Goal: Complete application form

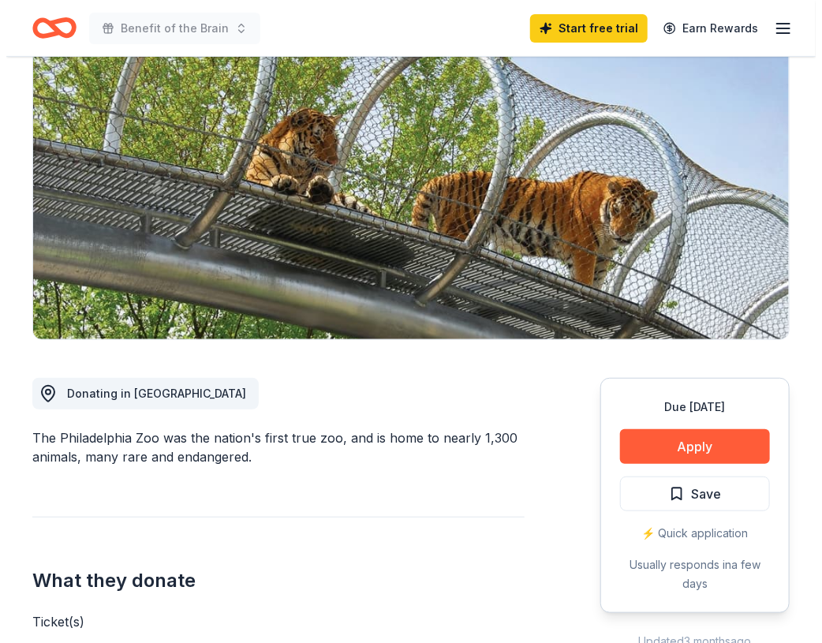
scroll to position [237, 0]
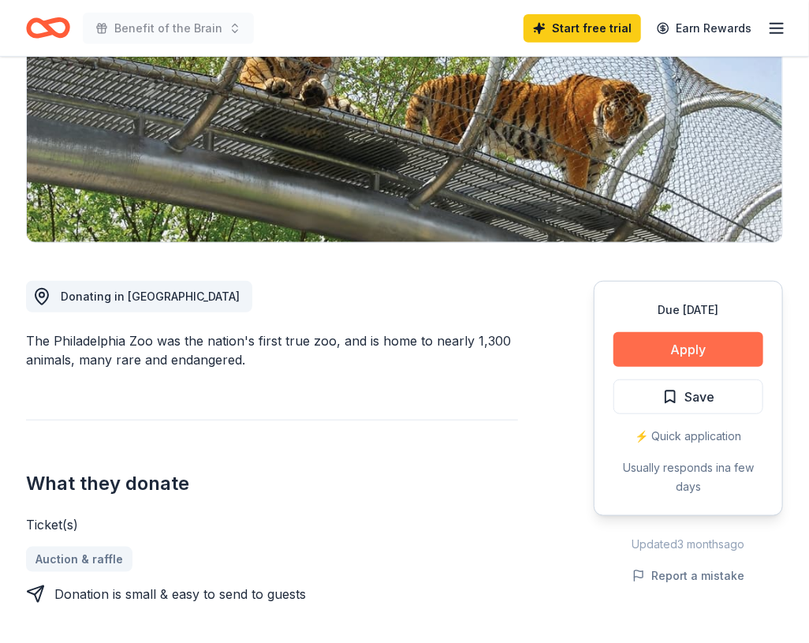
click at [644, 347] on button "Apply" at bounding box center [689, 349] width 150 height 35
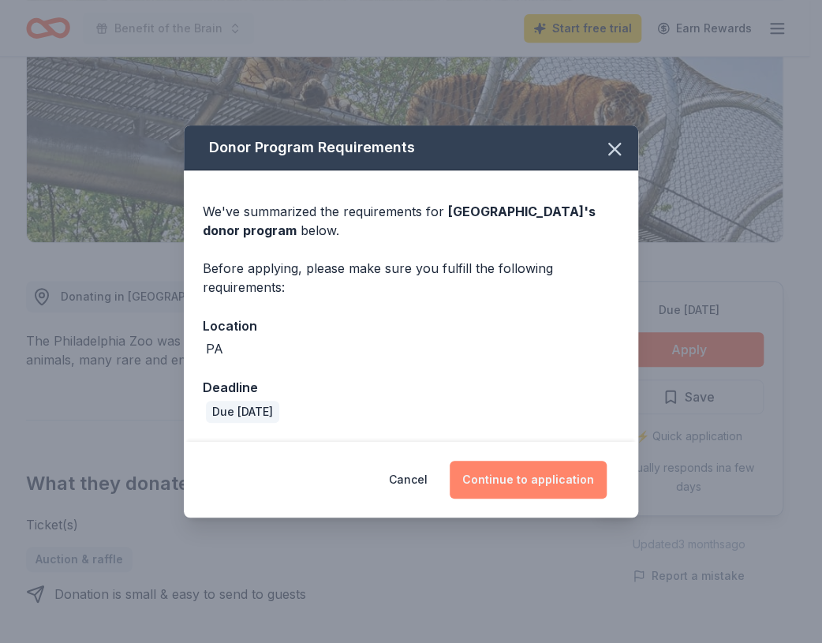
click at [531, 485] on button "Continue to application" at bounding box center [528, 480] width 157 height 38
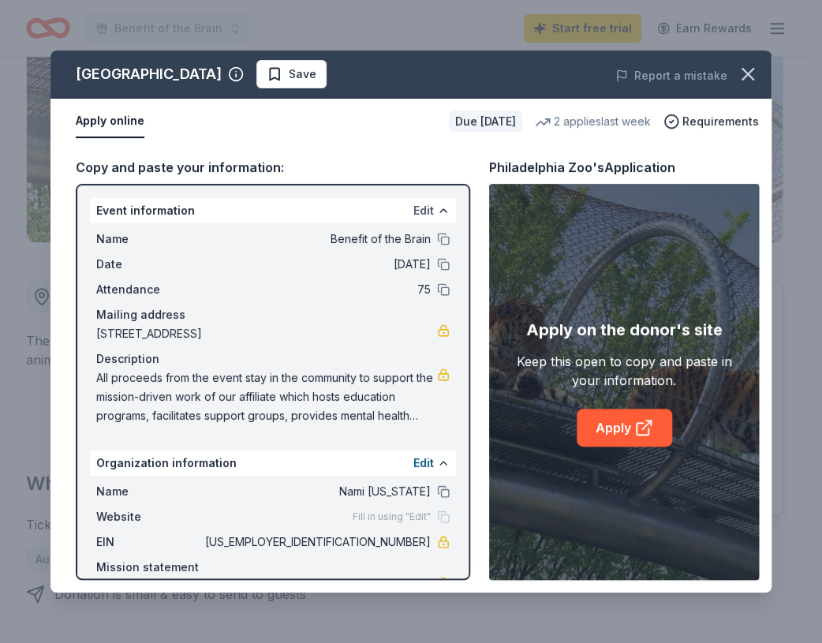
click at [419, 208] on button "Edit" at bounding box center [423, 210] width 21 height 19
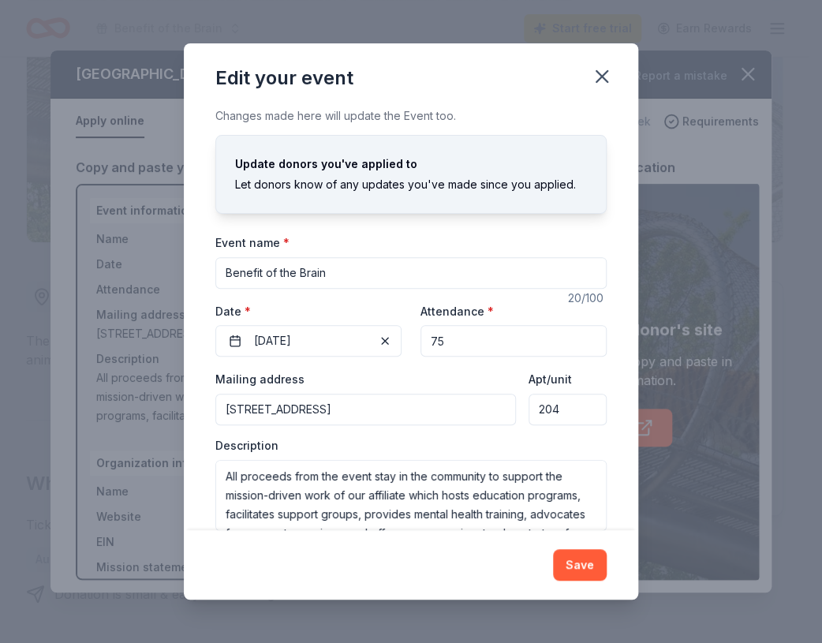
click at [451, 336] on input "75" at bounding box center [513, 341] width 186 height 32
type input "7"
type input "120"
click at [403, 381] on div "Mailing address [STREET_ADDRESS]" at bounding box center [365, 397] width 300 height 56
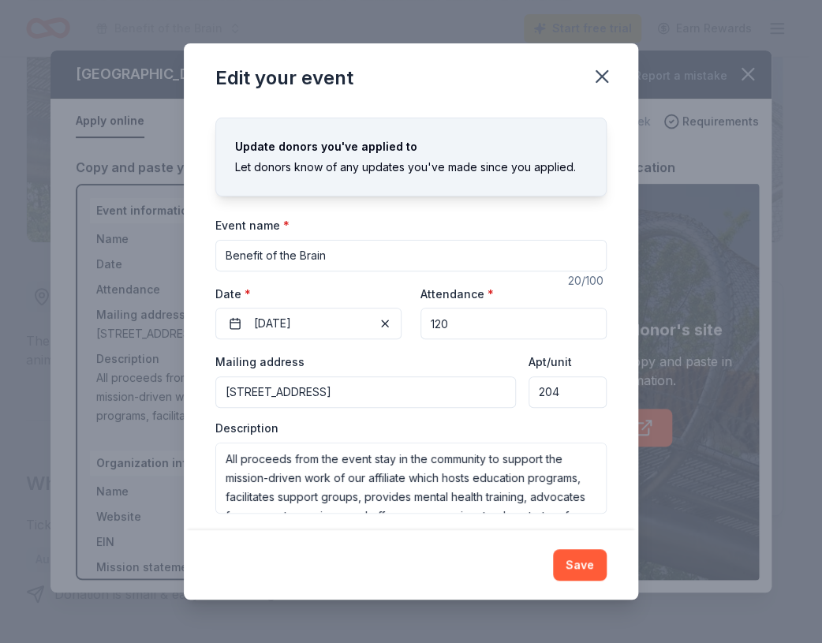
scroll to position [25, 0]
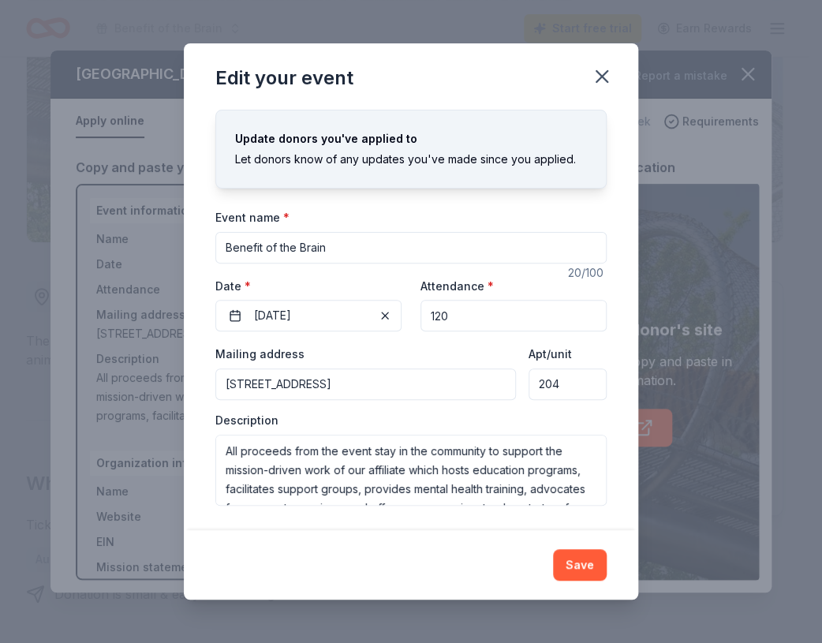
click at [227, 241] on input "Benefit of the Brain" at bounding box center [410, 248] width 391 height 32
type input "14th Annual Benefit of the Brain"
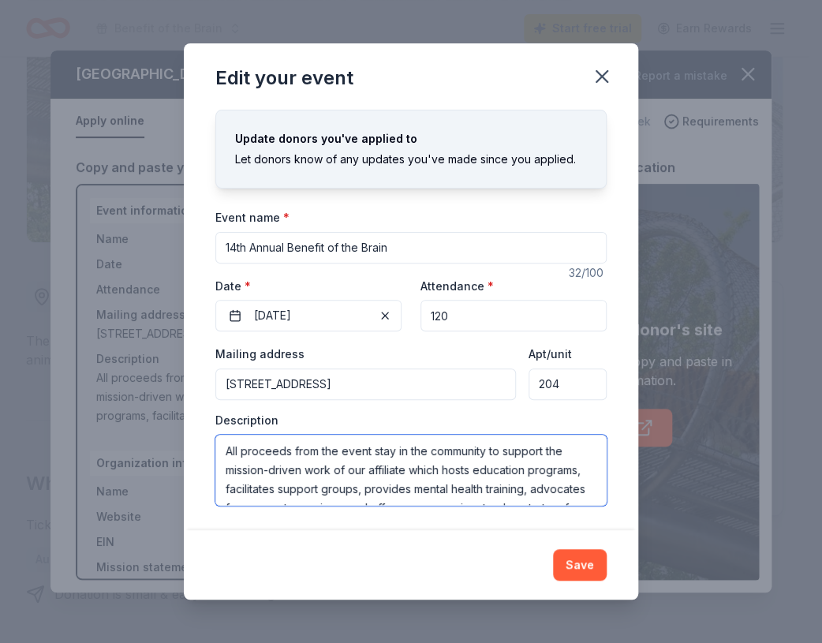
scroll to position [57, 0]
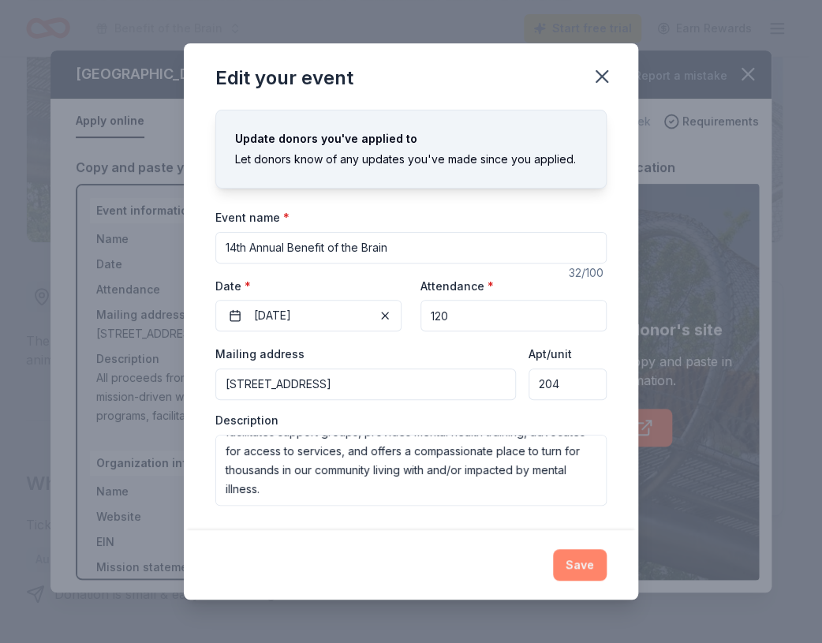
click at [587, 561] on button "Save" at bounding box center [580, 565] width 54 height 32
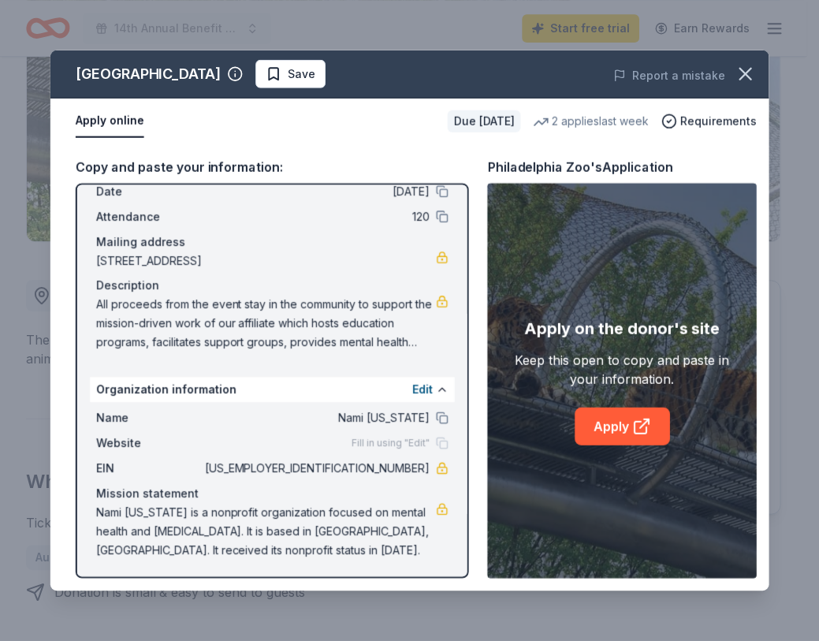
scroll to position [73, 0]
click at [611, 431] on link "Apply" at bounding box center [623, 428] width 95 height 38
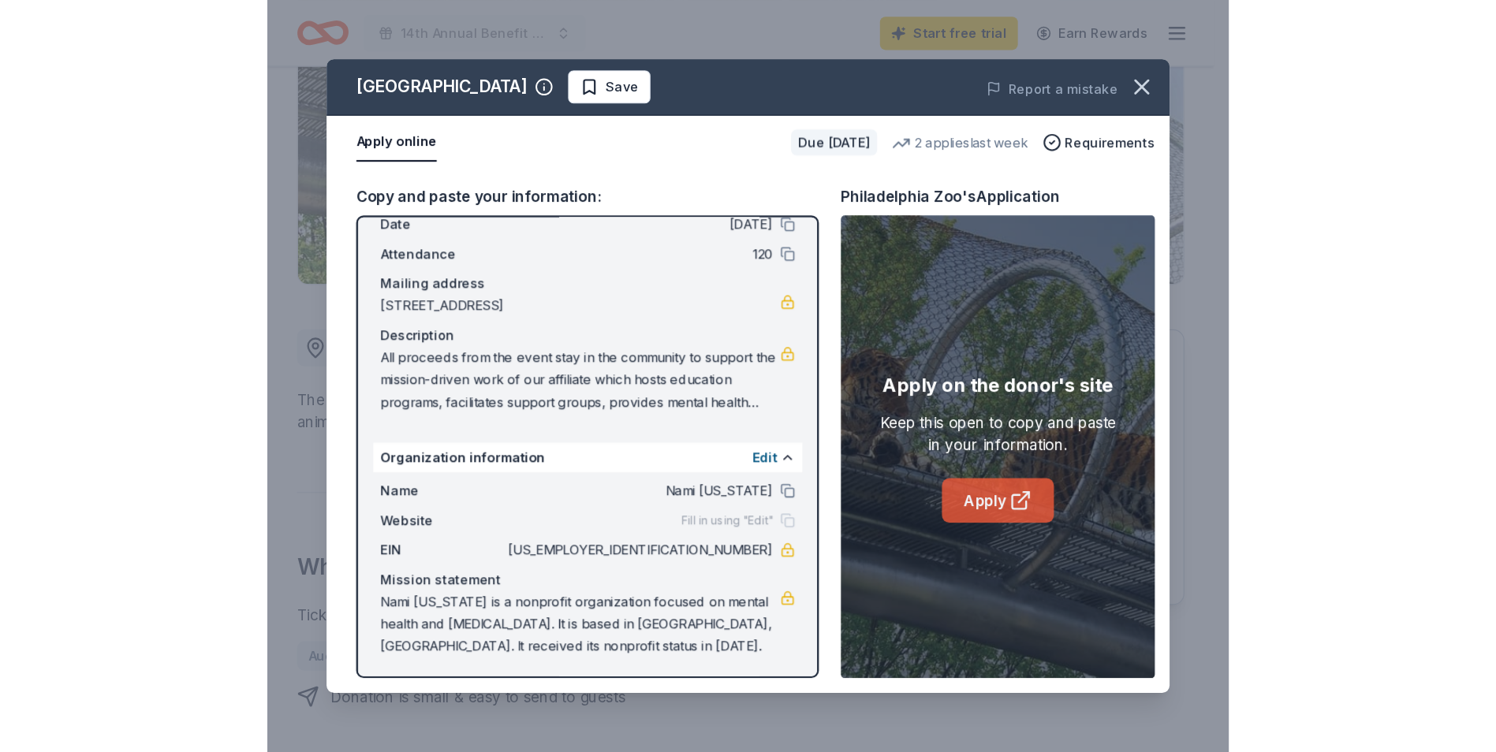
scroll to position [0, 0]
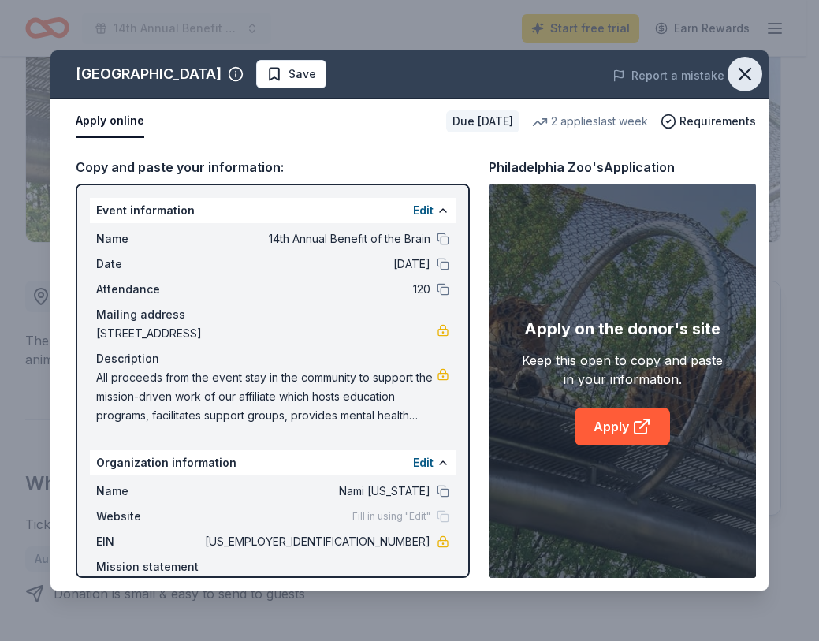
click at [744, 73] on icon "button" at bounding box center [745, 74] width 11 height 11
